Goal: Information Seeking & Learning: Learn about a topic

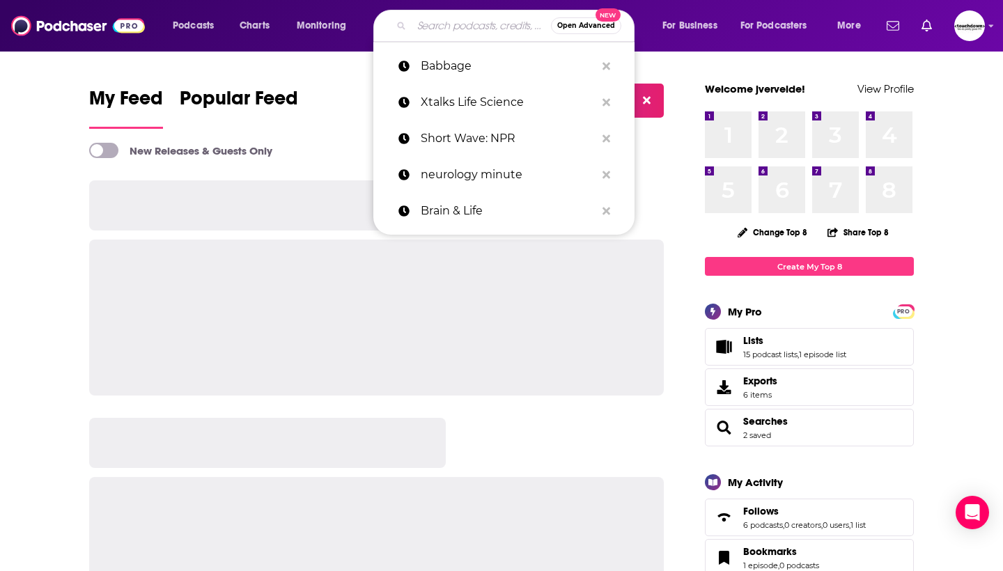
click at [430, 33] on input "Search podcasts, credits, & more..." at bounding box center [481, 26] width 139 height 22
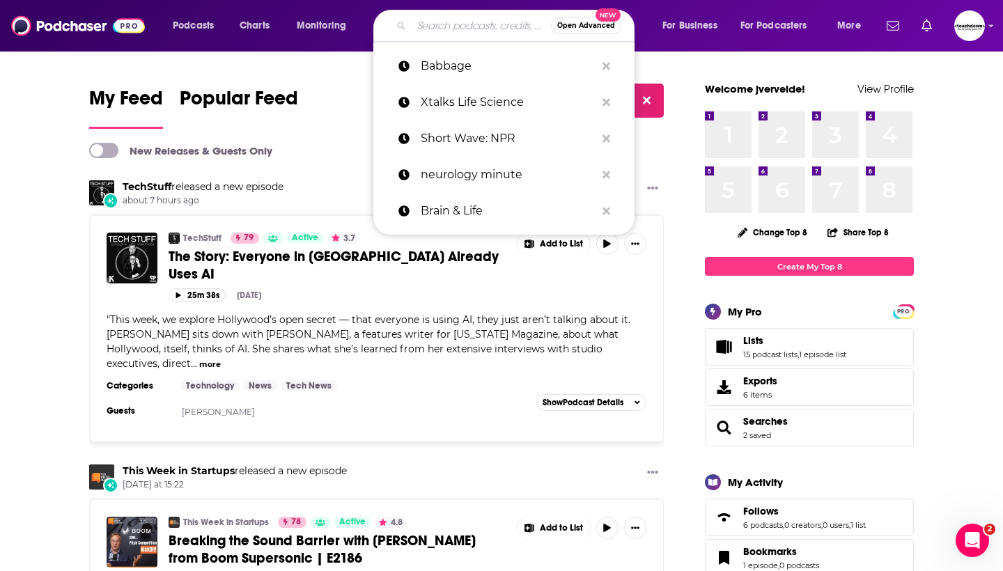
click at [450, 24] on input "Search podcasts, credits, & more..." at bounding box center [481, 26] width 139 height 22
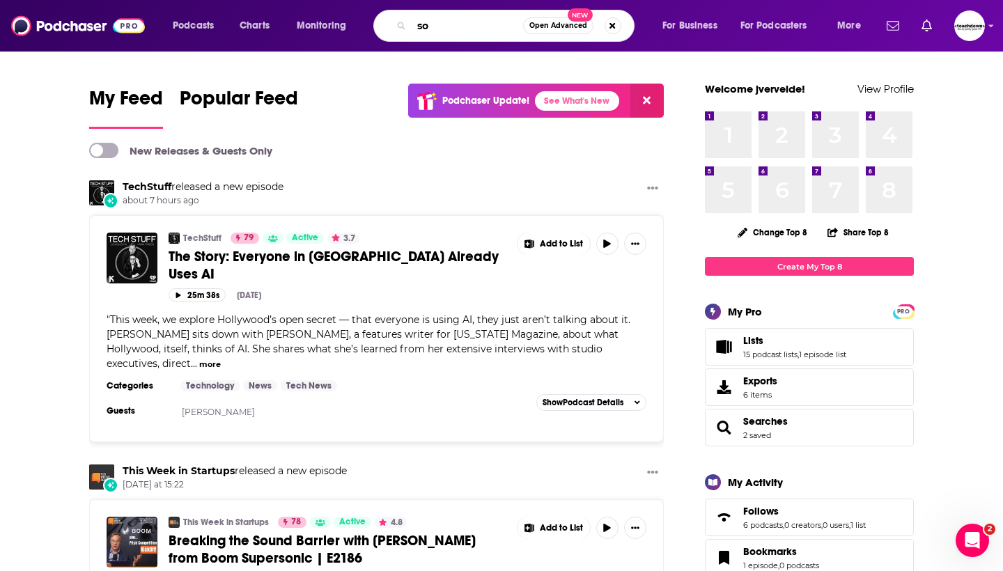
type input "s"
type input "aon at the top"
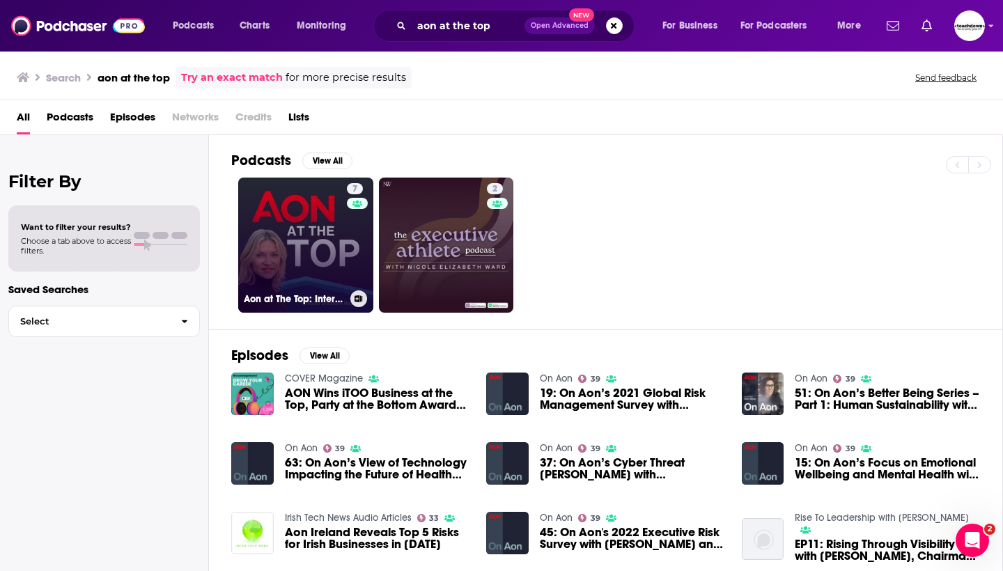
click at [313, 266] on link "7 Aon at The Top: Interviewing Executives on their Paths to the C-Suite and Boa…" at bounding box center [305, 245] width 135 height 135
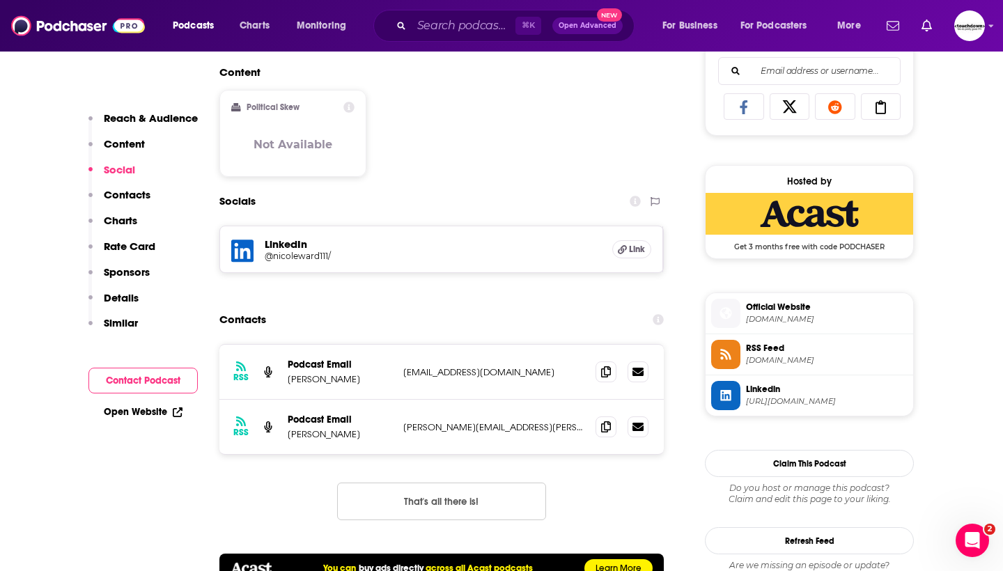
scroll to position [907, 0]
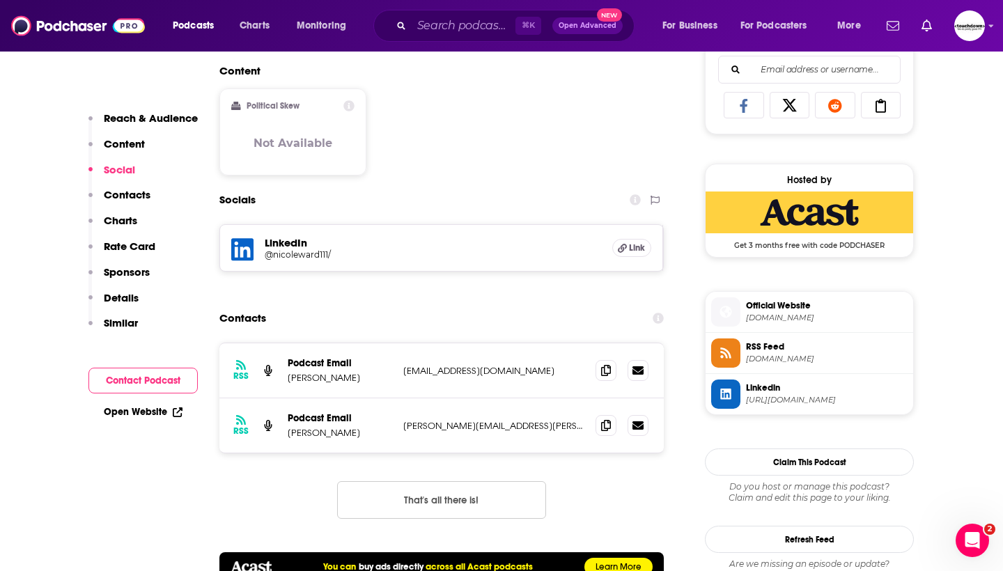
click at [281, 255] on h5 "@nicoleward111/" at bounding box center [376, 254] width 223 height 10
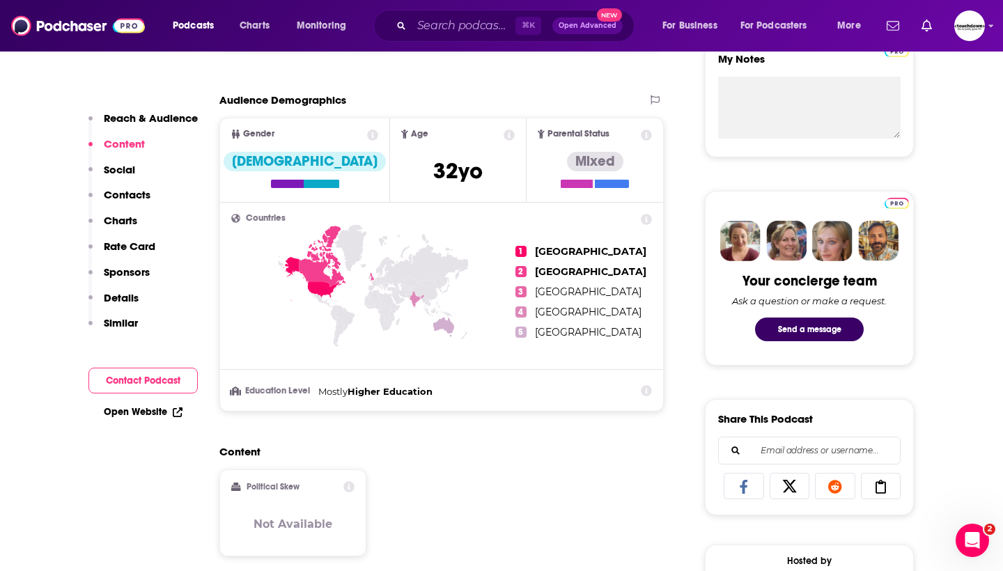
scroll to position [531, 0]
